Goal: Task Accomplishment & Management: Manage account settings

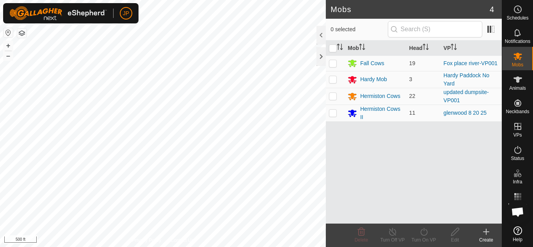
click at [228, 0] on html "JP Schedules Notifications Mobs Animals Neckbands VPs Status Infra Heatmap Help…" at bounding box center [266, 123] width 533 height 247
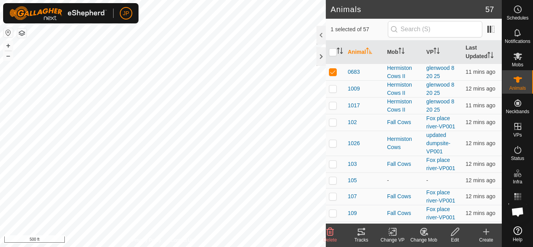
click at [360, 230] on icon at bounding box center [361, 232] width 7 height 6
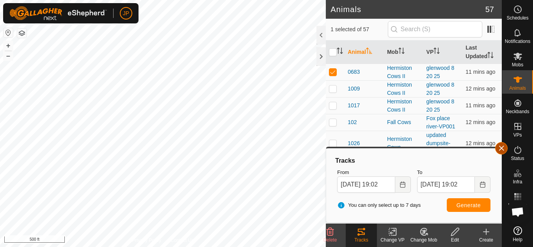
click at [500, 149] on button "button" at bounding box center [501, 148] width 12 height 12
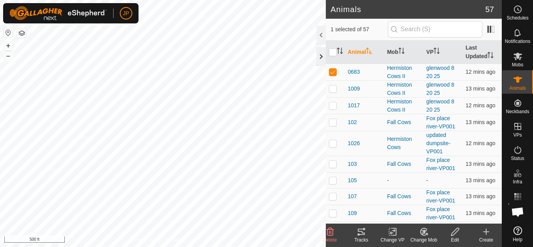
click at [321, 55] on div at bounding box center [321, 56] width 9 height 19
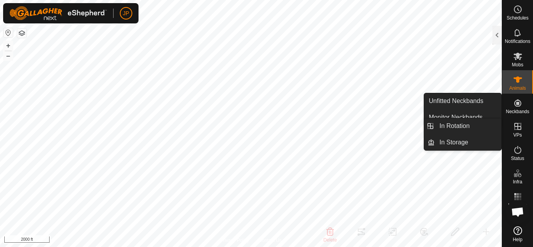
click at [515, 126] on icon at bounding box center [518, 126] width 7 height 7
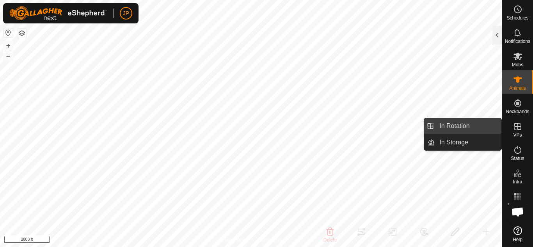
click at [456, 127] on link "In Rotation" at bounding box center [468, 126] width 67 height 16
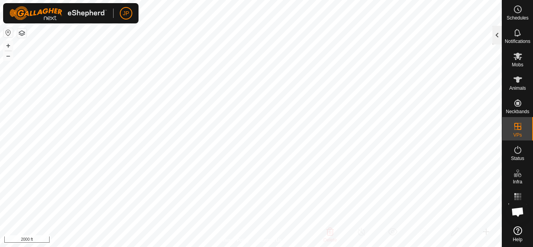
click at [496, 35] on div at bounding box center [497, 35] width 9 height 19
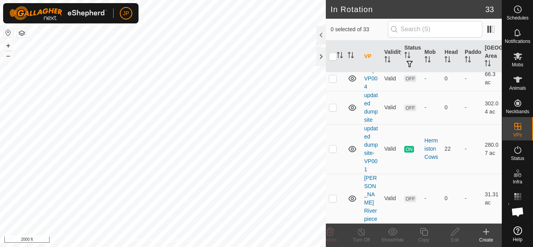
scroll to position [1140, 0]
click at [368, 135] on link "updated dumpsite-VP001" at bounding box center [371, 148] width 14 height 47
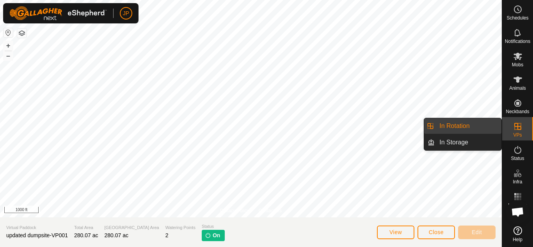
click at [468, 124] on link "In Rotation" at bounding box center [468, 126] width 67 height 16
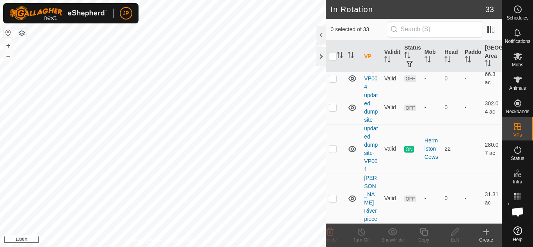
scroll to position [1132, 0]
click at [335, 152] on p-checkbox at bounding box center [333, 149] width 8 height 6
checkbox input "true"
click at [425, 231] on icon at bounding box center [424, 232] width 8 height 8
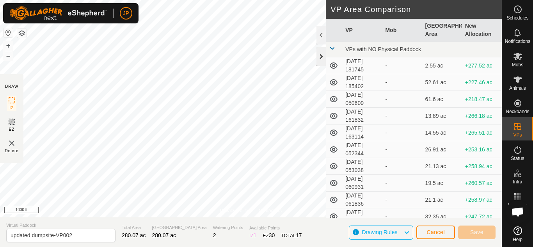
click at [320, 55] on div at bounding box center [321, 56] width 9 height 19
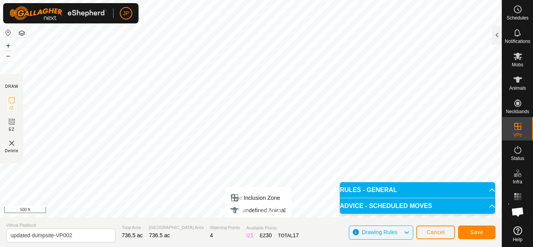
click at [262, 224] on div "Privacy Policy Contact Us Type: Inclusion Zone undefined Animal + – ⇧ i 500 ft …" at bounding box center [251, 123] width 502 height 247
click at [256, 228] on div "Privacy Policy Contact Us Type: Inclusion Zone undefined Animal + – ⇧ i 500 ft …" at bounding box center [251, 123] width 502 height 247
click at [226, 0] on html "JP Schedules Notifications Mobs Animals Neckbands VPs Status Infra Heatmap Help…" at bounding box center [266, 123] width 533 height 247
click at [477, 232] on span "Save" at bounding box center [476, 232] width 13 height 6
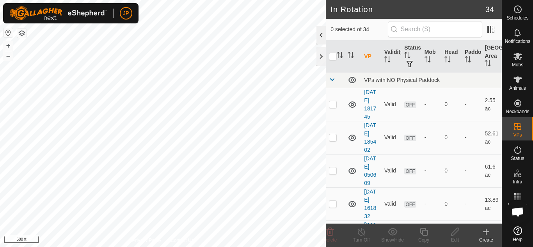
click at [323, 36] on div at bounding box center [321, 35] width 9 height 19
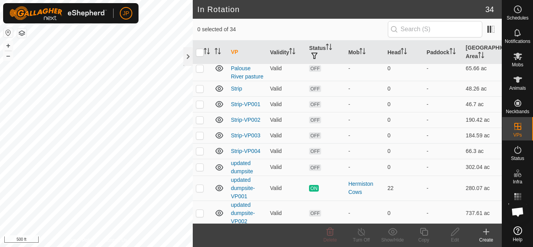
scroll to position [474, 0]
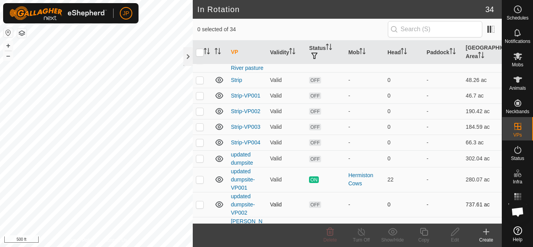
click at [202, 201] on p-checkbox at bounding box center [200, 204] width 8 height 6
checkbox input "true"
click at [454, 232] on icon at bounding box center [455, 232] width 8 height 8
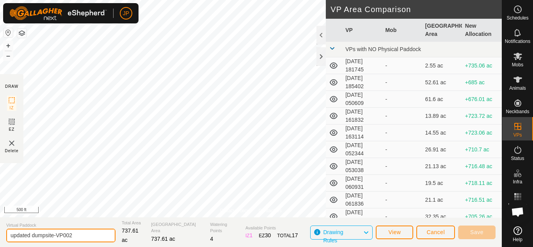
drag, startPoint x: 79, startPoint y: 236, endPoint x: 0, endPoint y: 231, distance: 79.4
click at [0, 231] on section "Virtual Paddock updated dumpsite-VP002 Total Area 737.61 ac Grazing Area 737.61…" at bounding box center [251, 232] width 502 height 30
type input "move to Soncarty stubble"
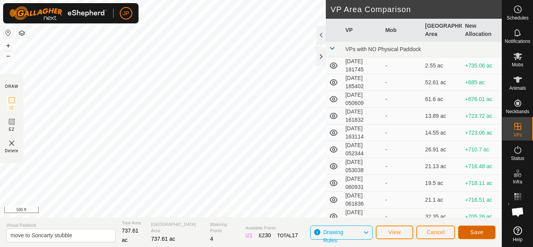
click at [474, 230] on span "Save" at bounding box center [476, 232] width 13 height 6
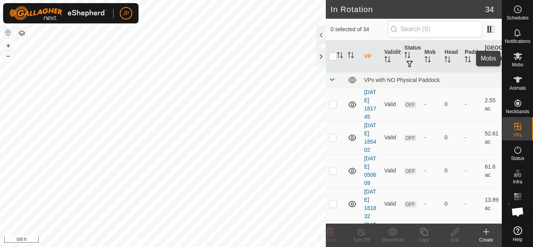
click at [519, 56] on icon at bounding box center [518, 56] width 9 height 7
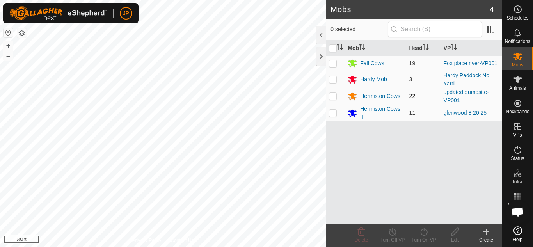
click at [334, 96] on p-checkbox at bounding box center [333, 96] width 8 height 6
checkbox input "true"
click at [426, 232] on icon at bounding box center [424, 231] width 10 height 9
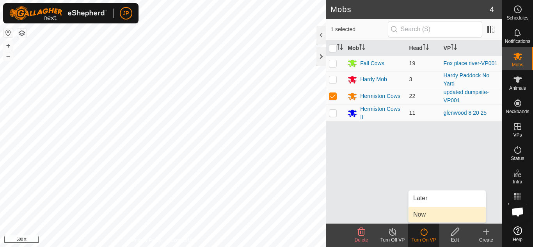
click at [420, 215] on link "Now" at bounding box center [447, 215] width 77 height 16
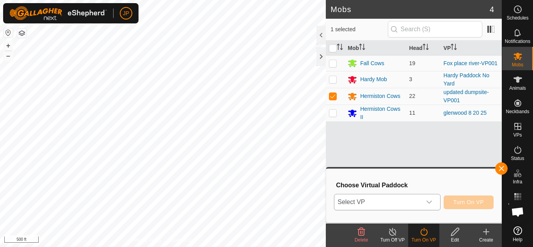
click at [428, 201] on icon "dropdown trigger" at bounding box center [429, 202] width 6 height 6
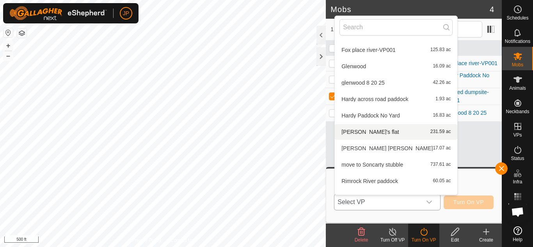
scroll to position [273, 0]
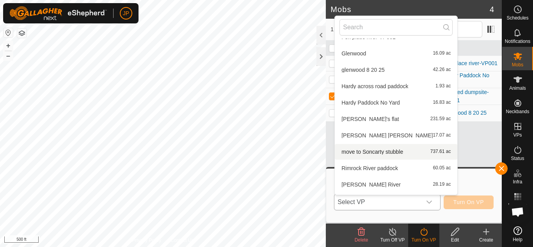
click at [383, 150] on li "move to Soncarty stubble 737.61 ac" at bounding box center [396, 152] width 123 height 16
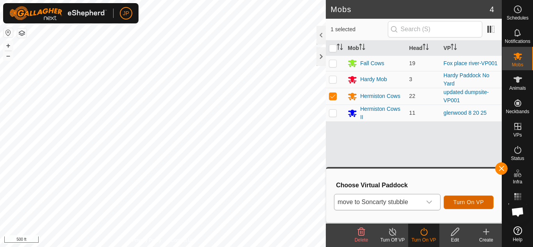
click at [464, 201] on span "Turn On VP" at bounding box center [469, 202] width 30 height 6
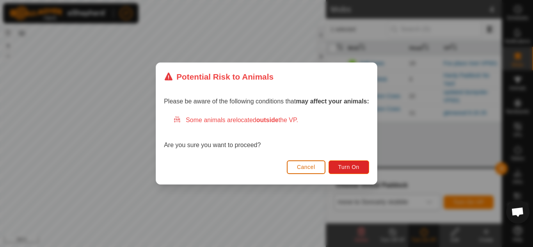
click at [309, 167] on span "Cancel" at bounding box center [306, 167] width 18 height 6
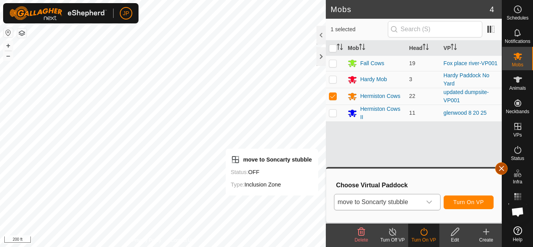
click at [503, 168] on button "button" at bounding box center [501, 168] width 12 height 12
